Goal: Navigation & Orientation: Find specific page/section

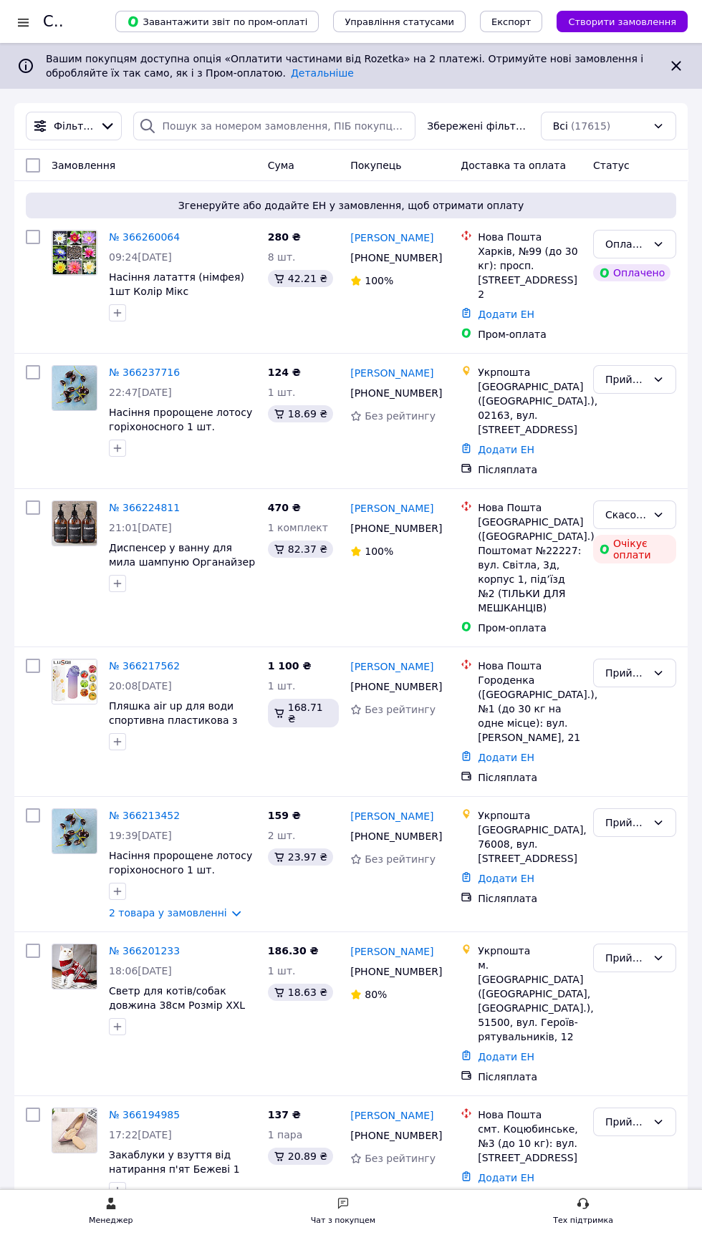
click at [28, 26] on div at bounding box center [23, 22] width 18 height 14
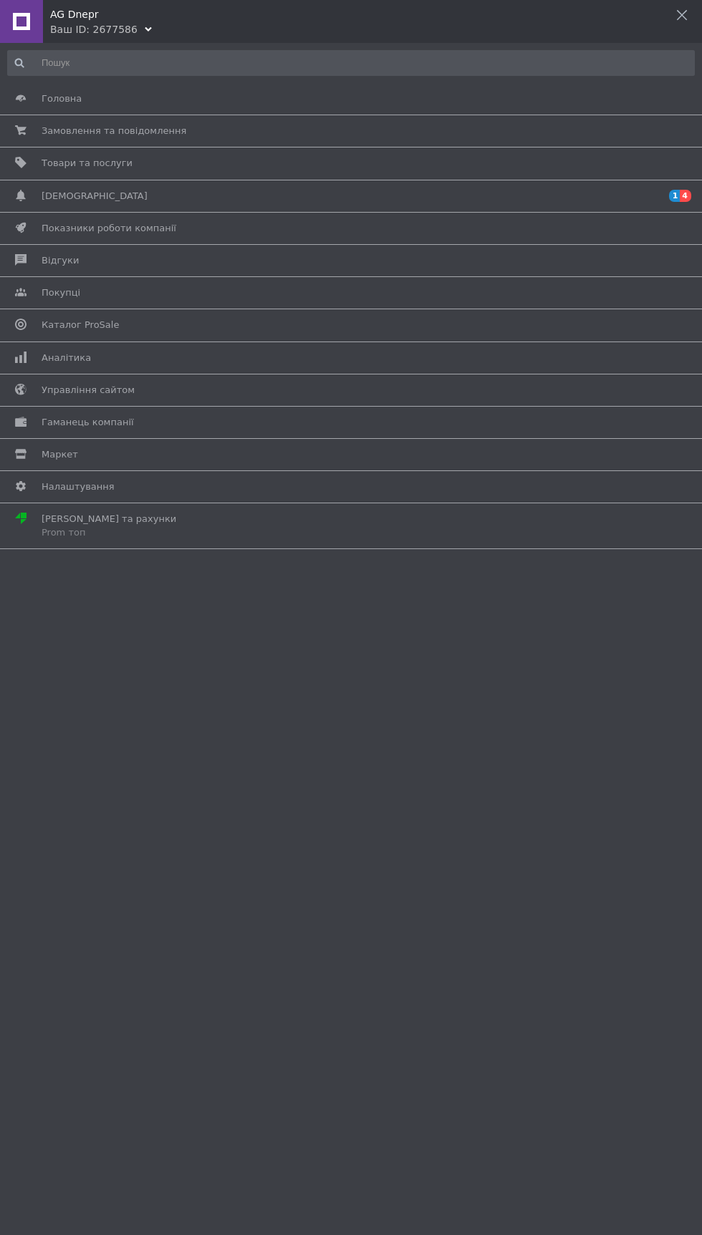
click at [84, 24] on div "Ваш ID: 2677586" at bounding box center [93, 29] width 87 height 14
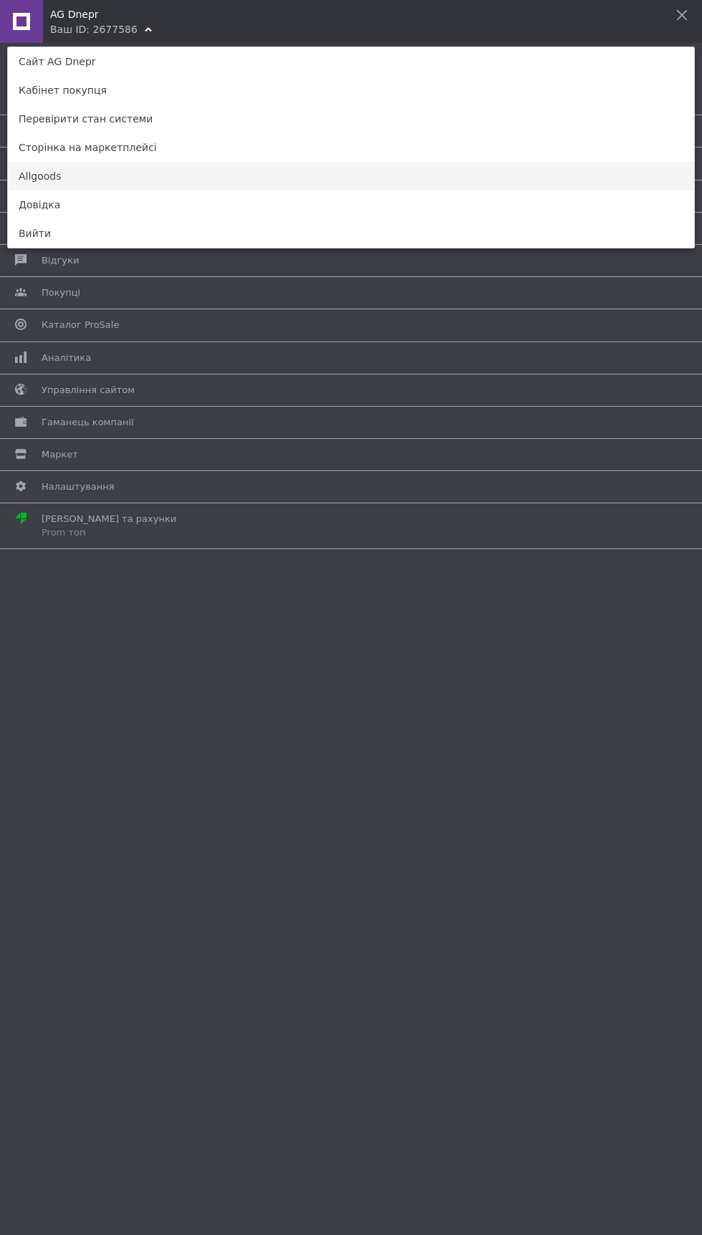
click at [39, 181] on link "Allgoods" at bounding box center [351, 176] width 686 height 29
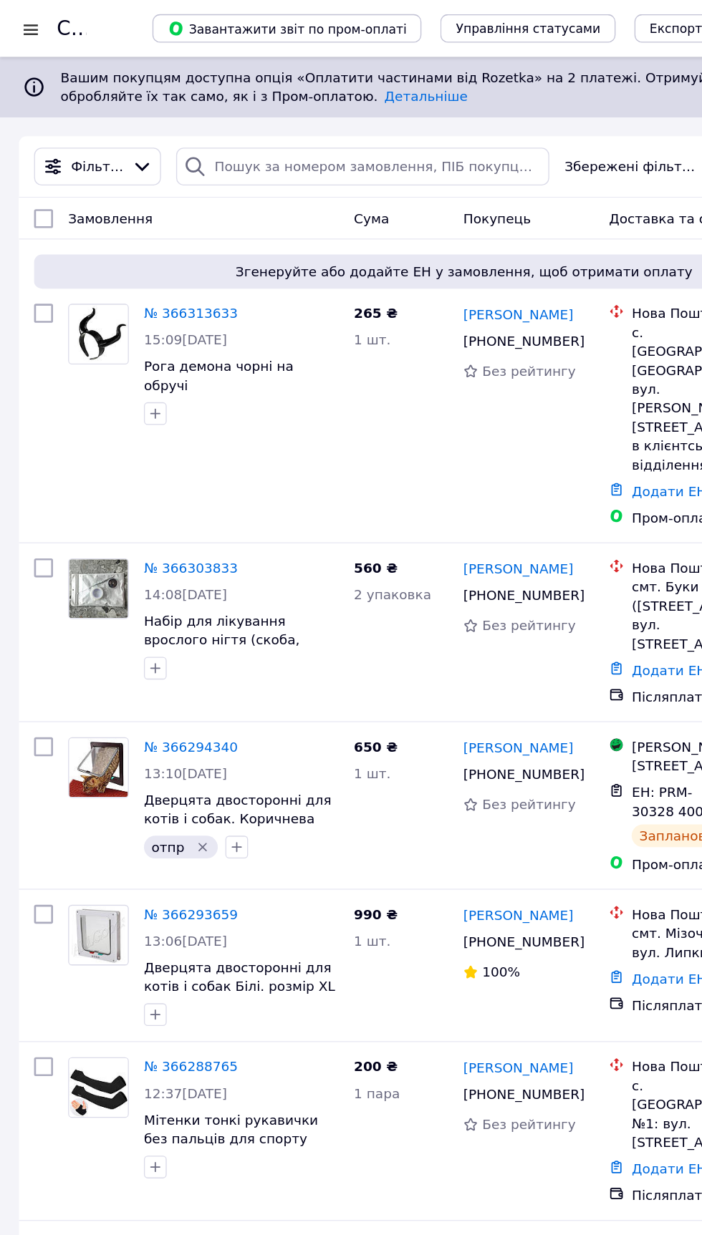
click at [27, 19] on div at bounding box center [23, 22] width 18 height 14
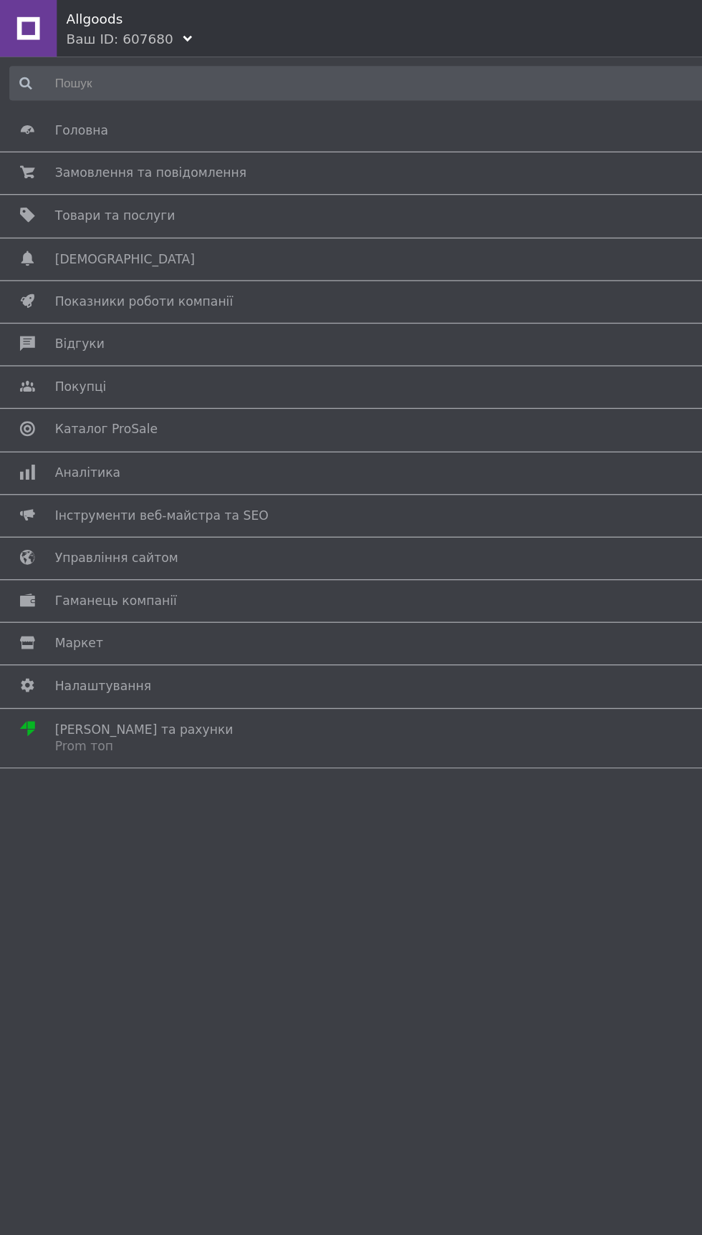
click at [74, 22] on div "Ваш ID: 607680" at bounding box center [90, 29] width 81 height 14
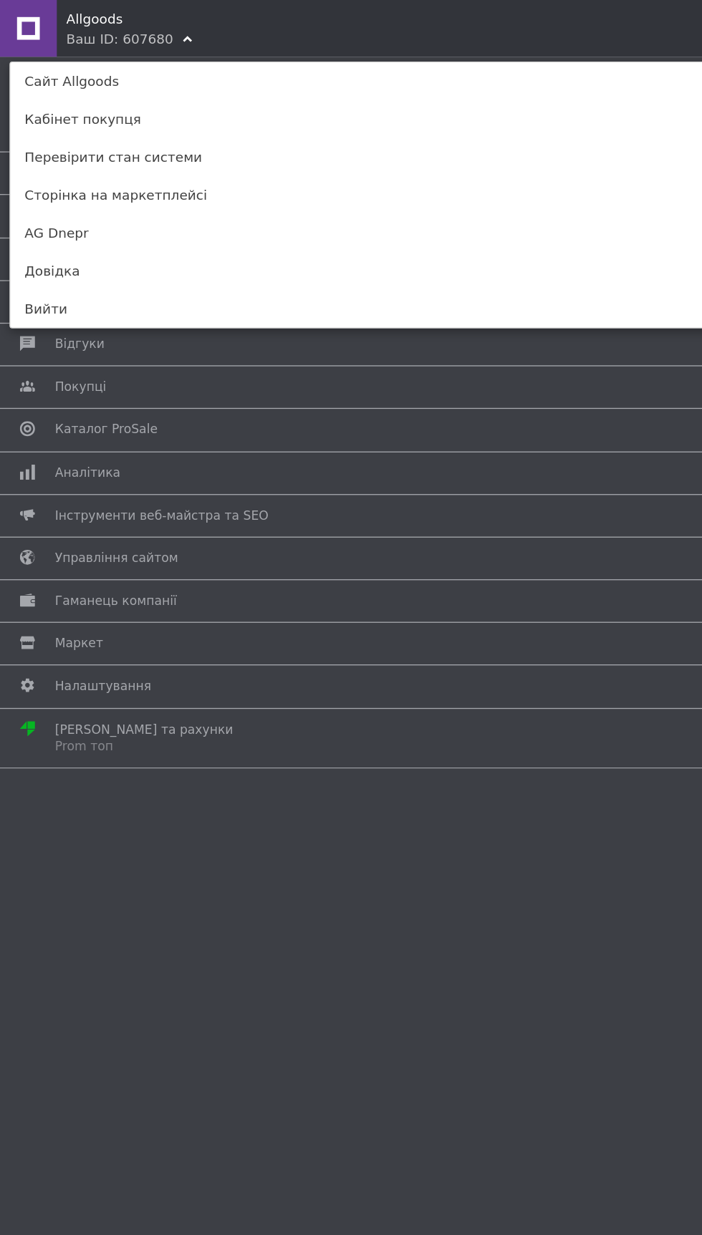
click at [85, 16] on div "Allgoods" at bounding box center [375, 10] width 651 height 21
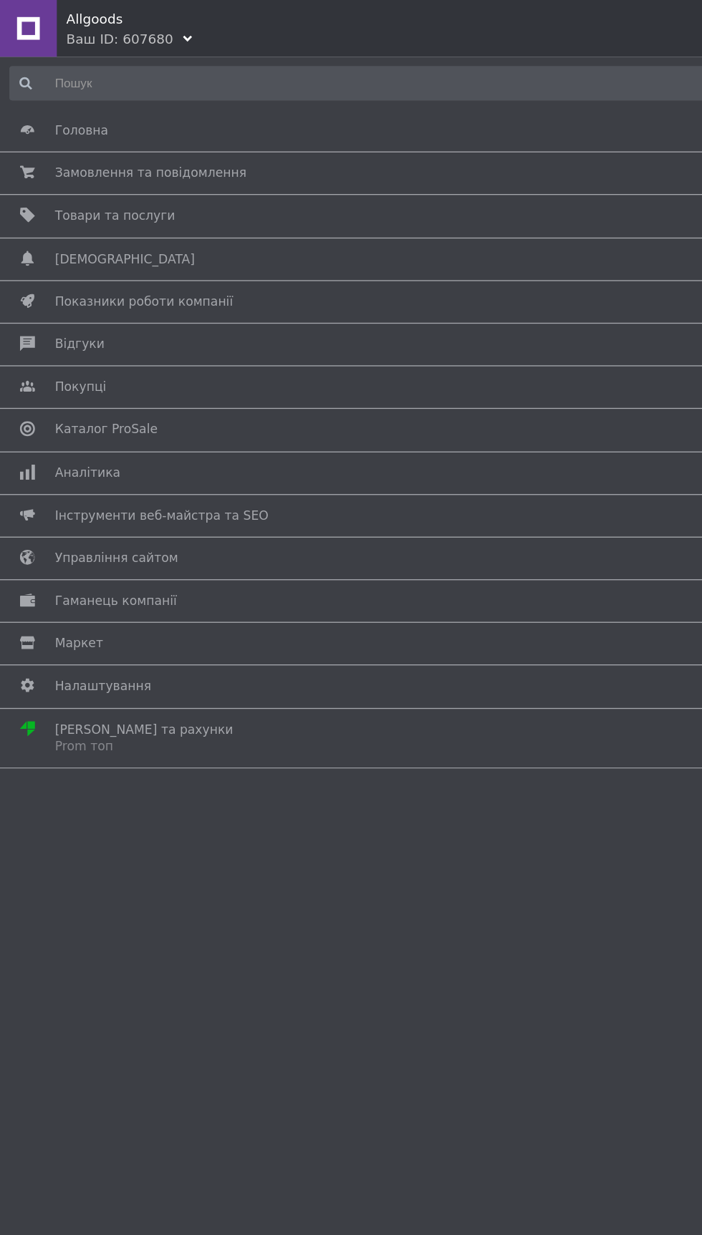
click at [85, 29] on div "Ваш ID: 607680" at bounding box center [90, 29] width 81 height 14
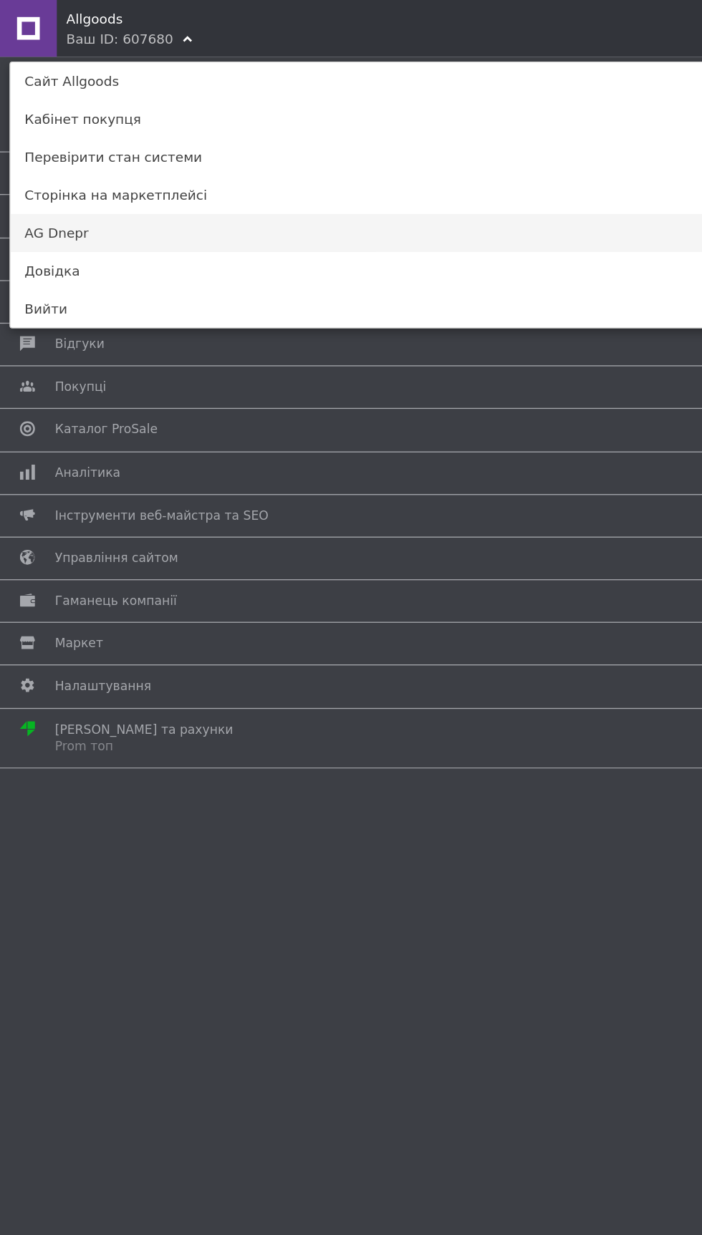
click at [38, 173] on link "AG Dnepr" at bounding box center [351, 176] width 686 height 29
